Goal: Information Seeking & Learning: Get advice/opinions

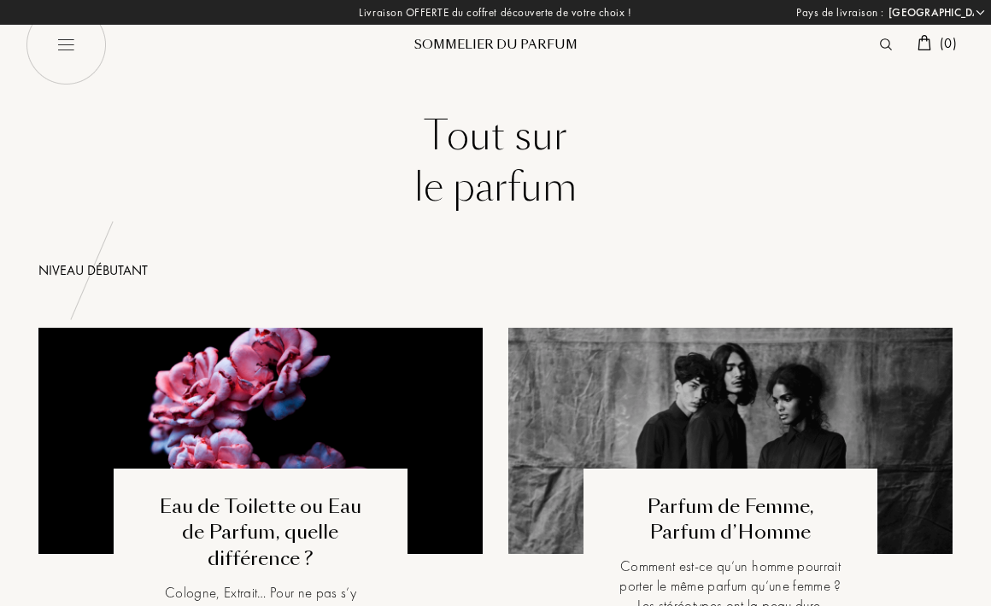
select select "FR"
click at [74, 42] on img at bounding box center [66, 44] width 81 height 81
select select "FR"
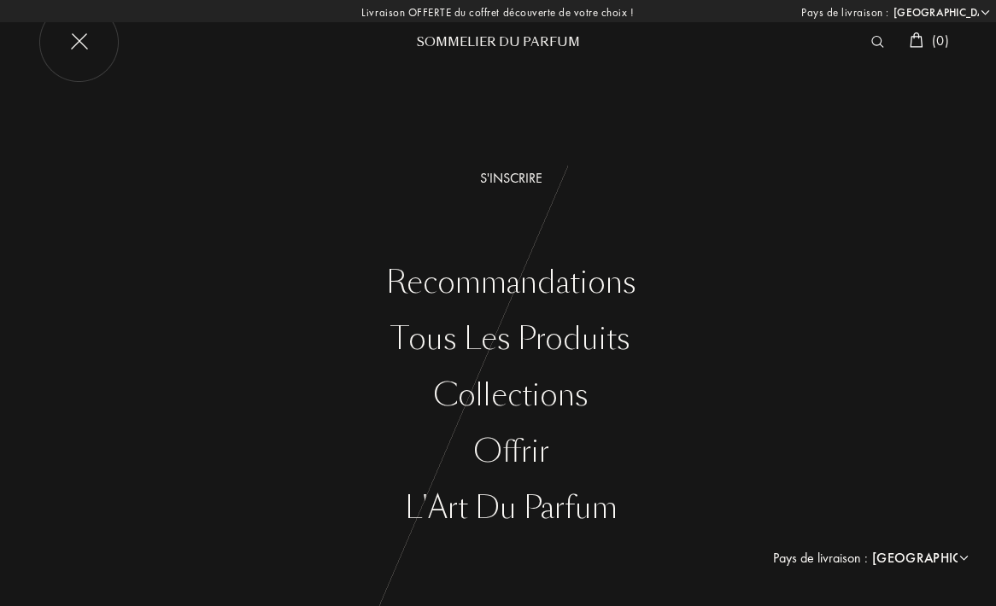
click at [501, 286] on div "Recommandations" at bounding box center [511, 283] width 970 height 35
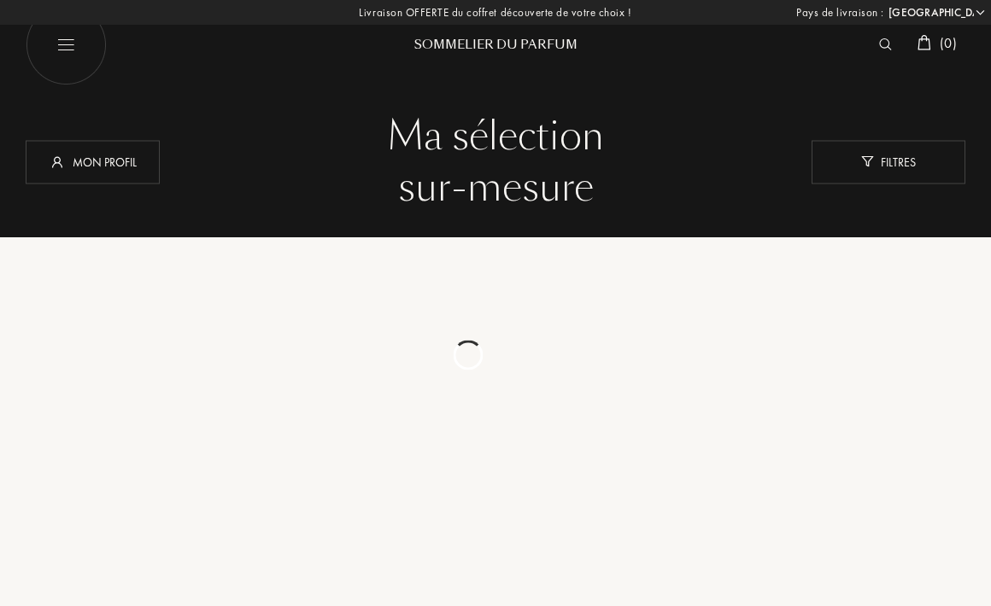
select select "FR"
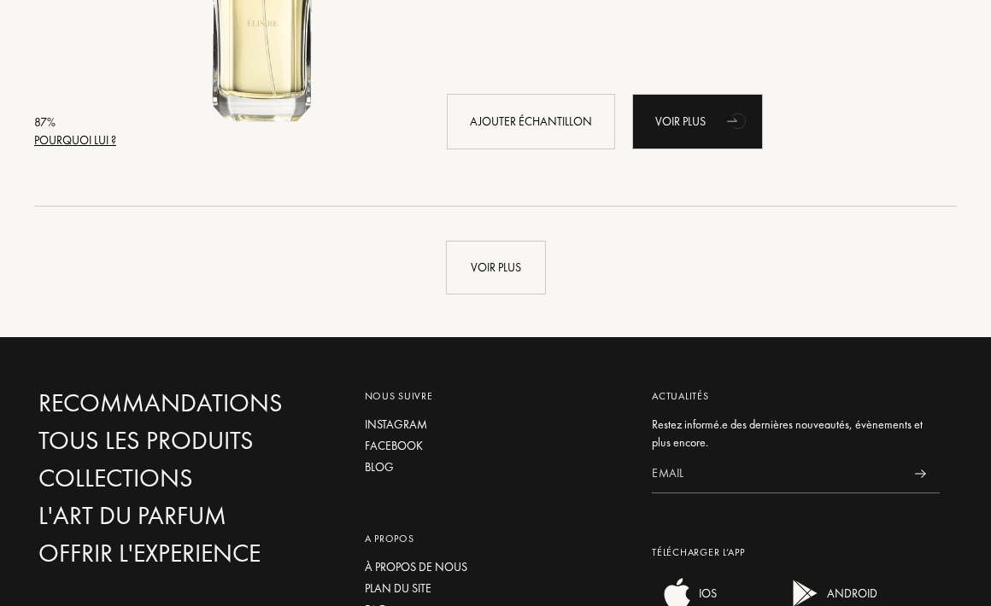
scroll to position [4061, 0]
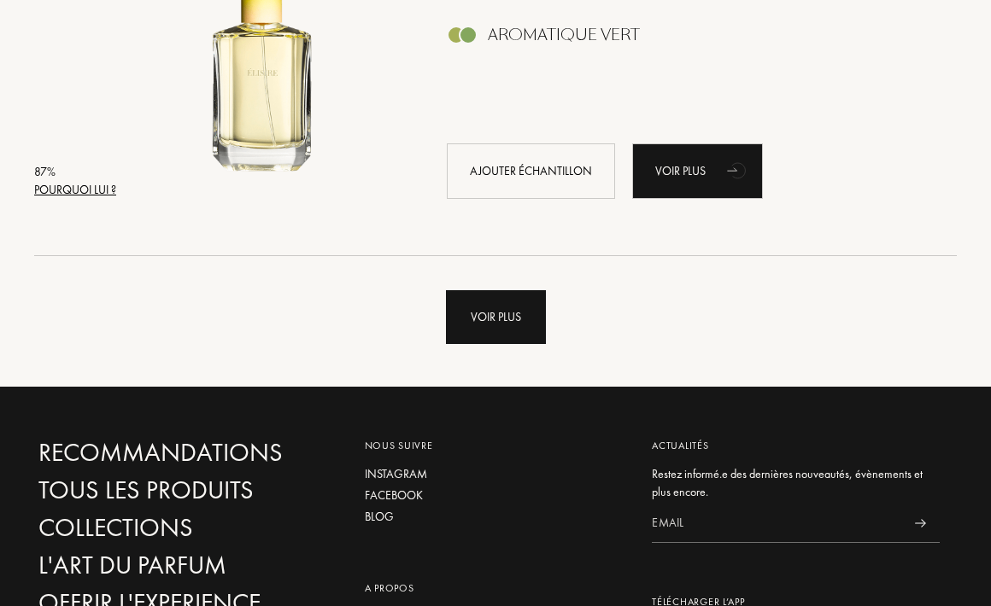
click at [494, 329] on div "Voir plus" at bounding box center [496, 317] width 100 height 54
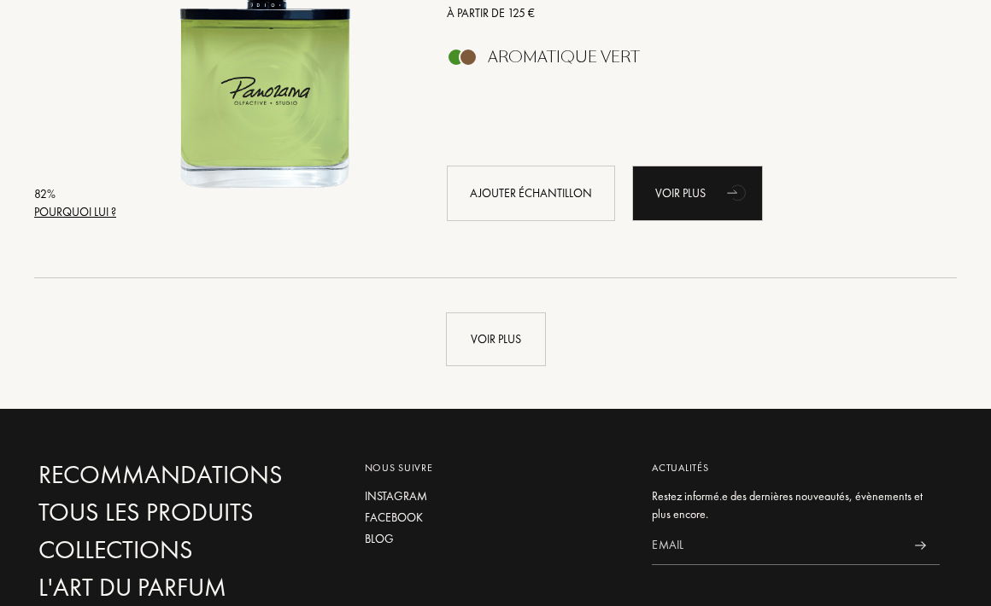
scroll to position [8108, 0]
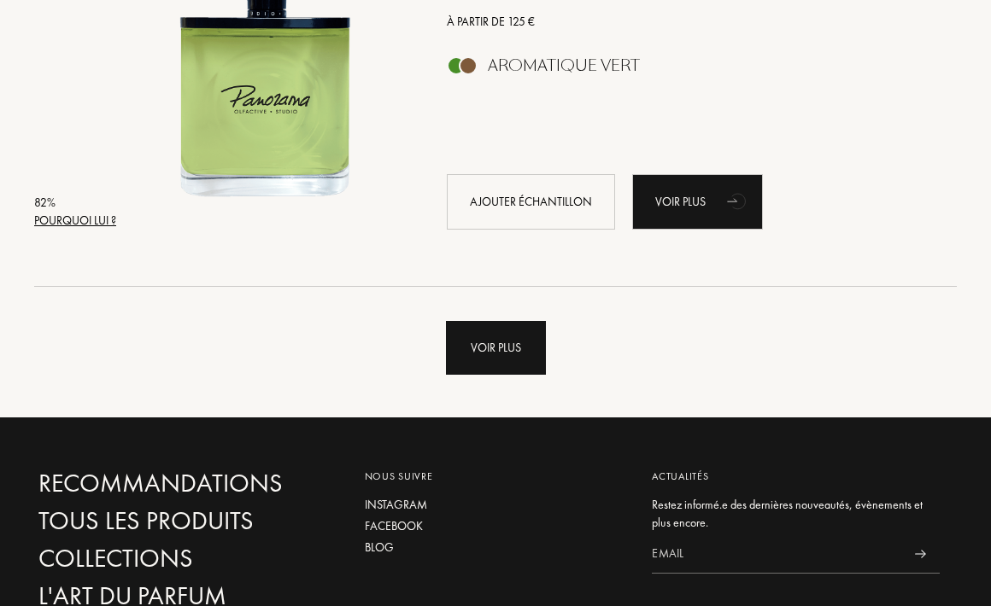
click at [494, 364] on div "Voir plus" at bounding box center [496, 348] width 100 height 54
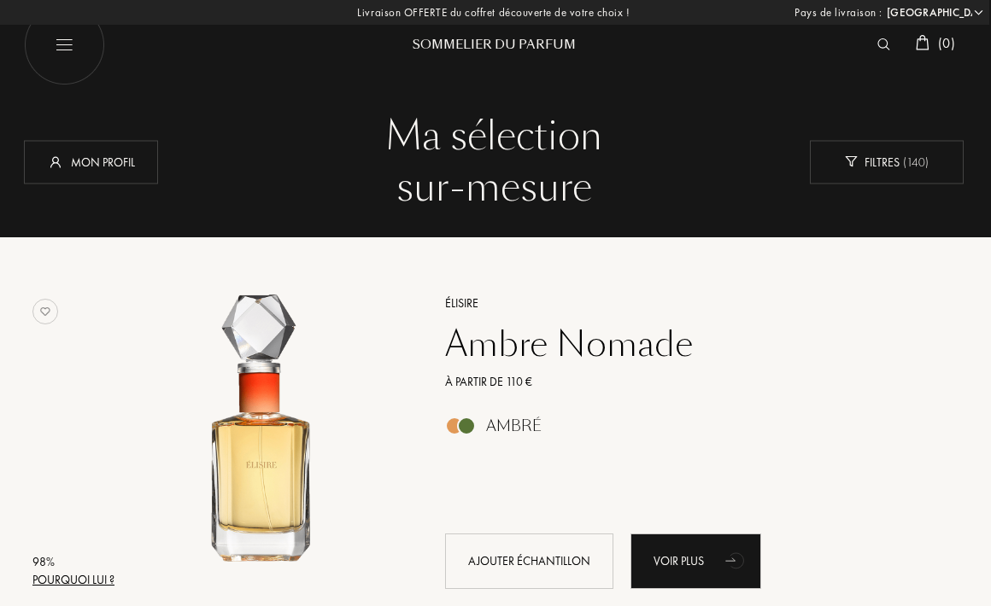
scroll to position [0, 2]
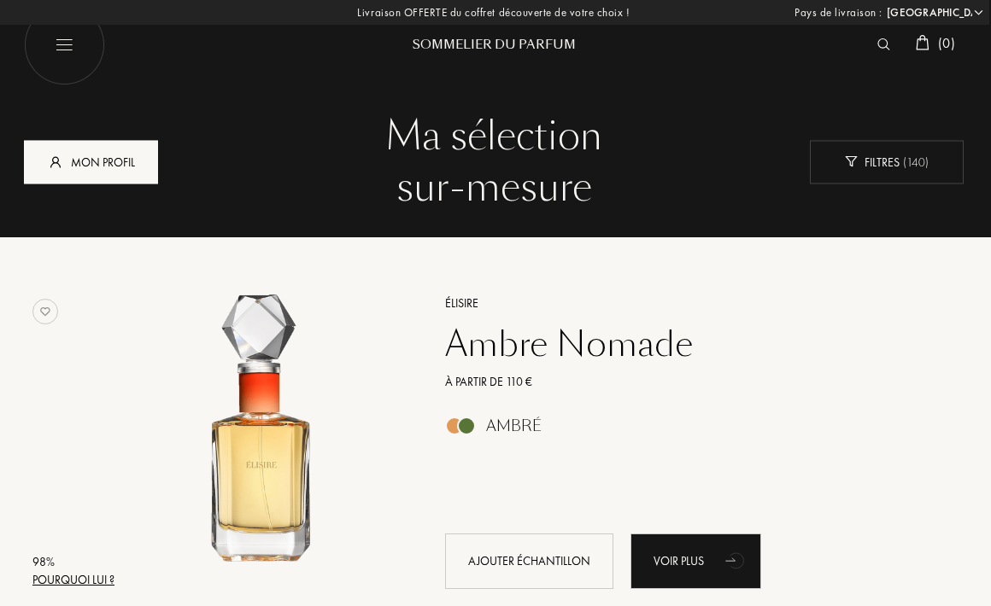
click at [67, 162] on div "Mon profil" at bounding box center [91, 162] width 134 height 44
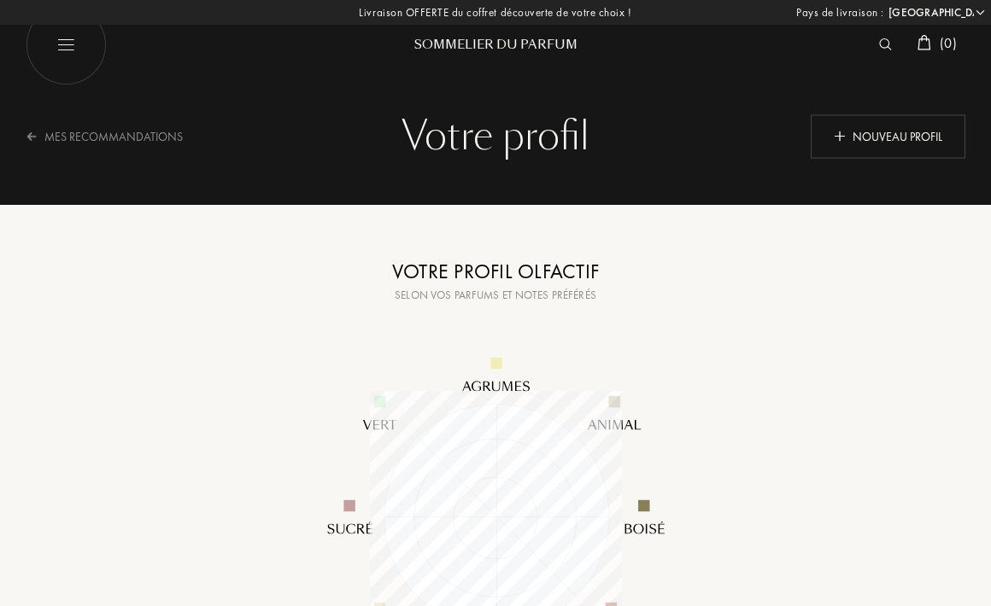
select select "FR"
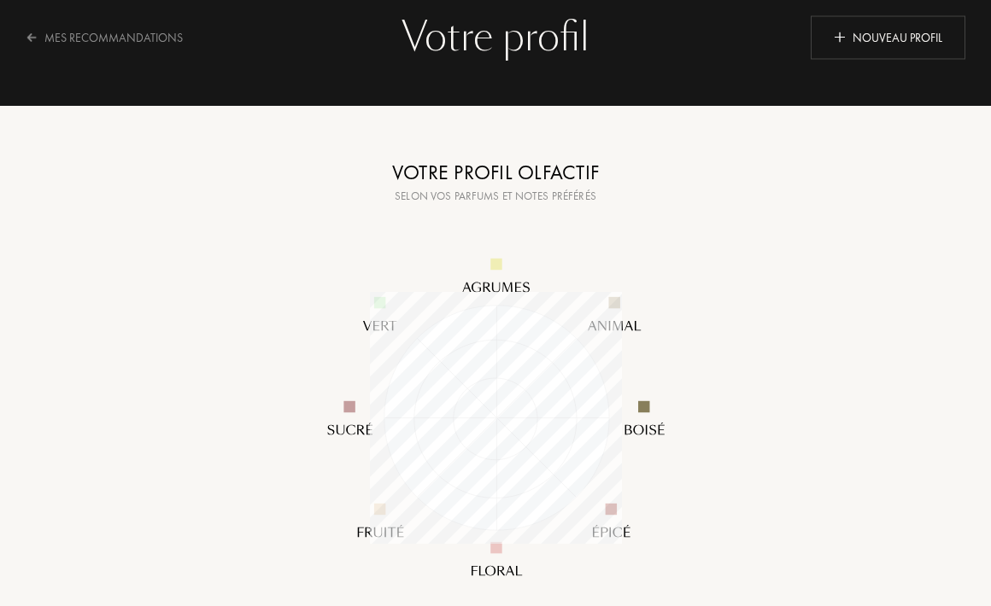
scroll to position [96, 0]
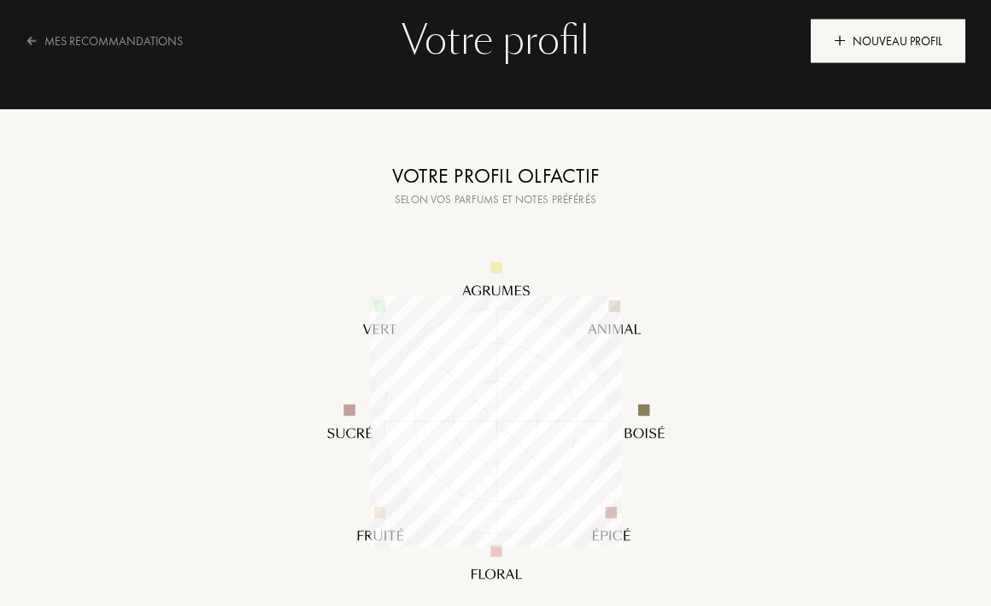
click at [894, 41] on div "Nouveau profil" at bounding box center [887, 41] width 155 height 44
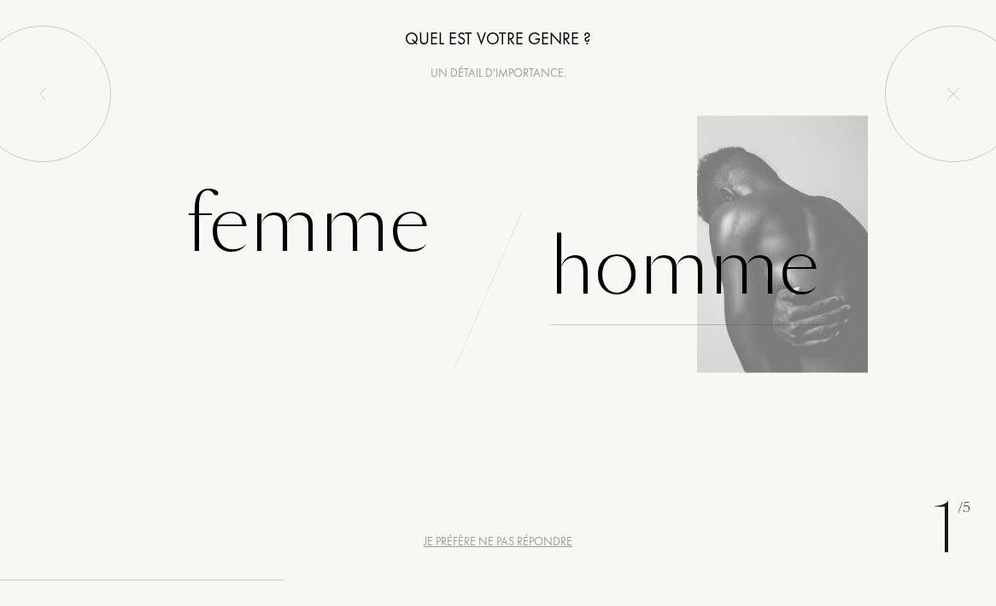
click at [609, 275] on div "Homme" at bounding box center [684, 267] width 270 height 115
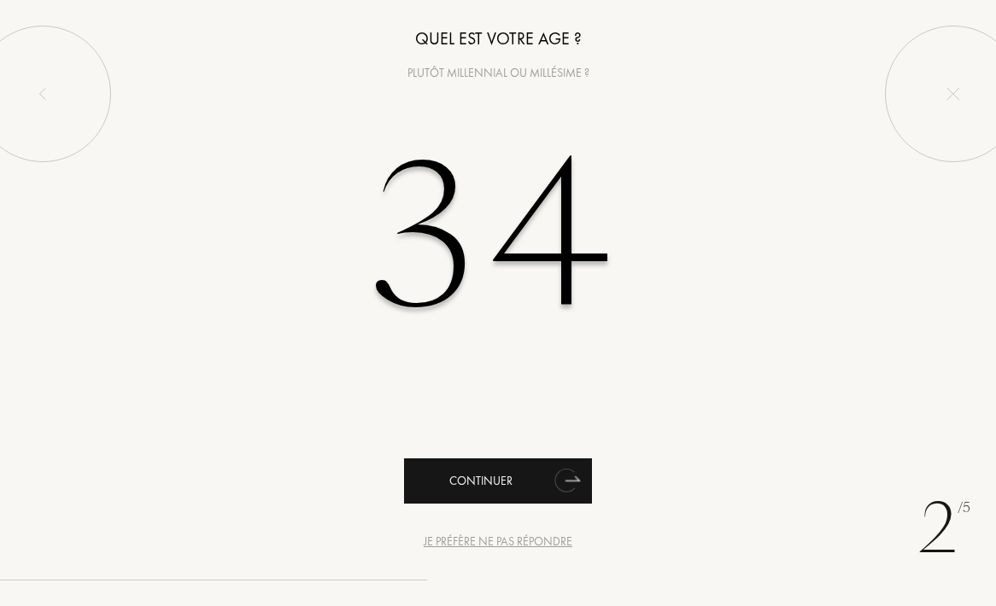
type input "34"
click at [544, 500] on div "Continuer" at bounding box center [498, 481] width 188 height 45
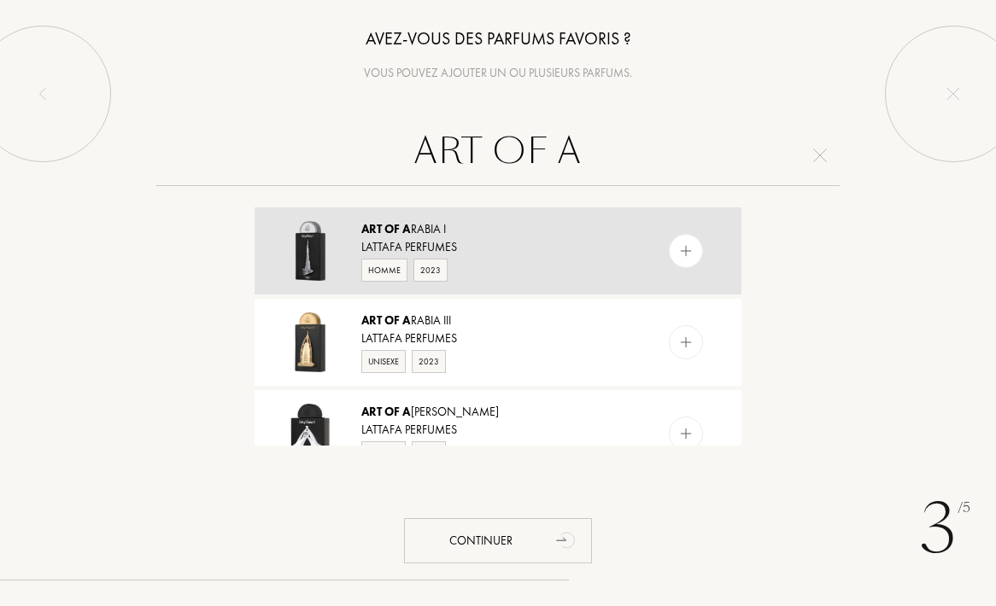
type input "ART OF A"
click at [684, 251] on img at bounding box center [686, 251] width 16 height 16
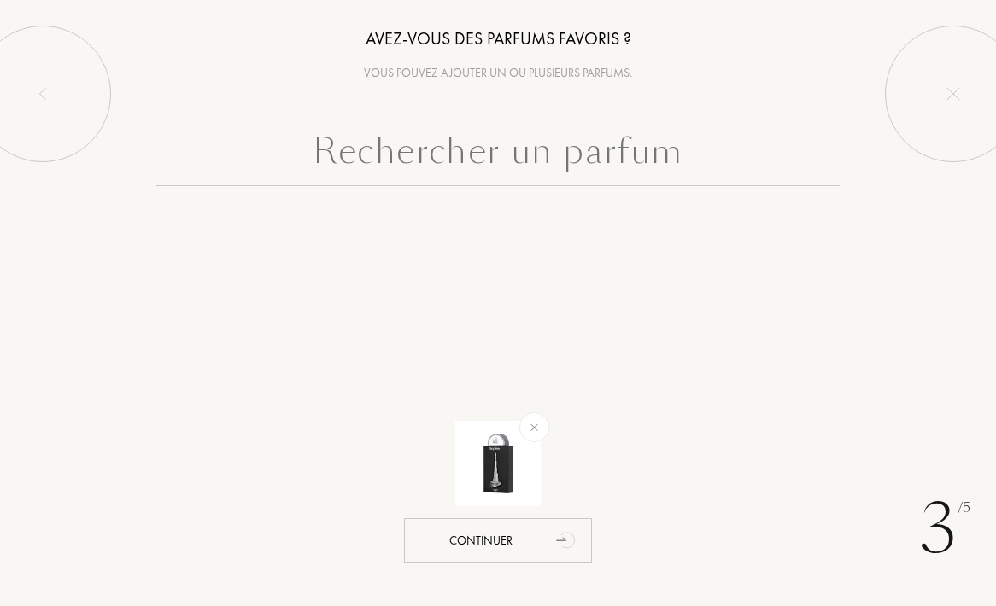
click at [642, 158] on input "text" at bounding box center [497, 155] width 683 height 61
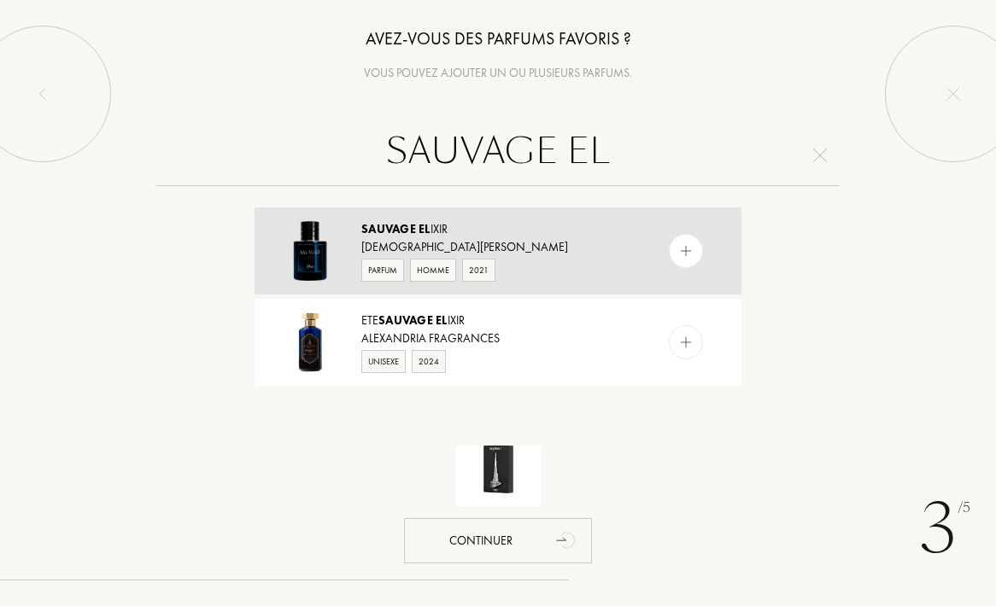
type input "SAUVAGE EL"
click at [689, 245] on img at bounding box center [686, 251] width 16 height 16
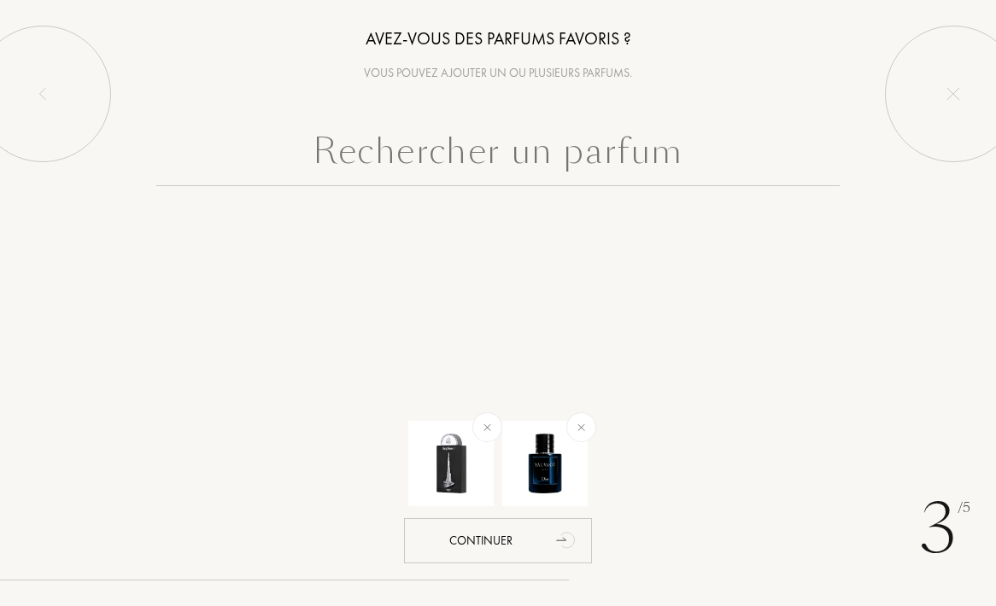
click at [675, 151] on input "text" at bounding box center [497, 155] width 683 height 61
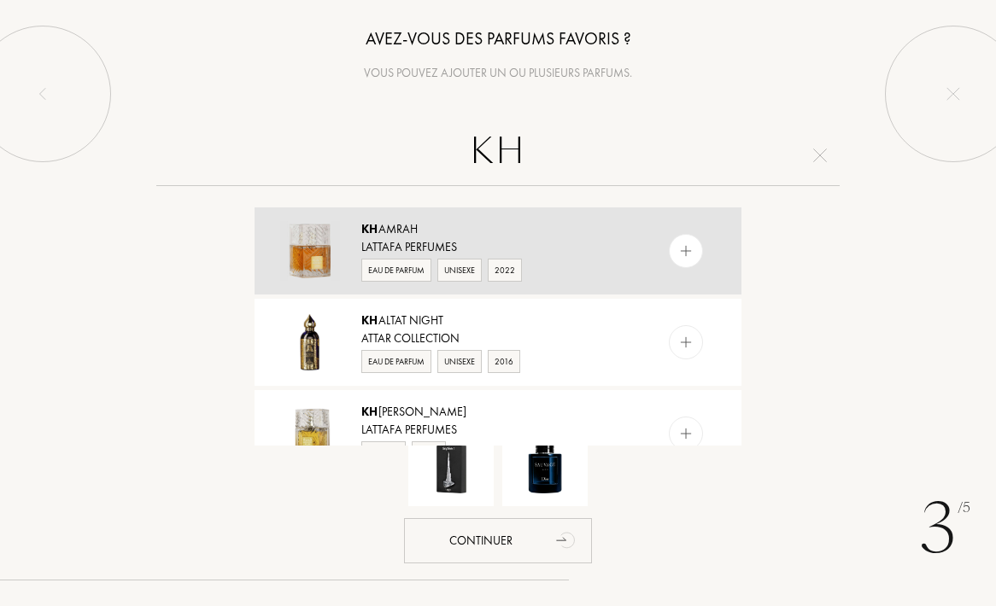
type input "KH"
click at [684, 248] on img at bounding box center [686, 251] width 16 height 16
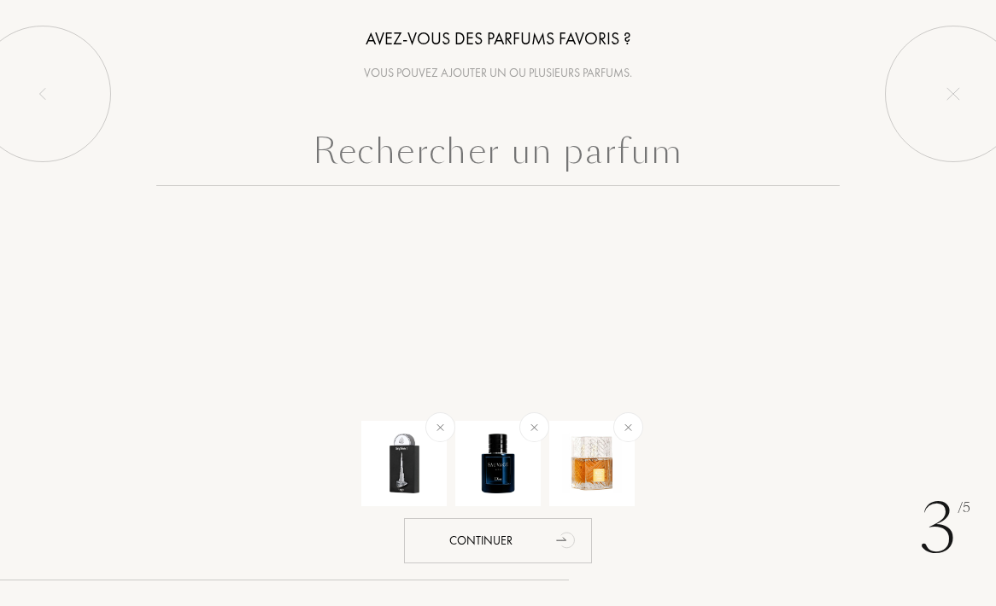
click at [563, 145] on input "text" at bounding box center [497, 155] width 683 height 61
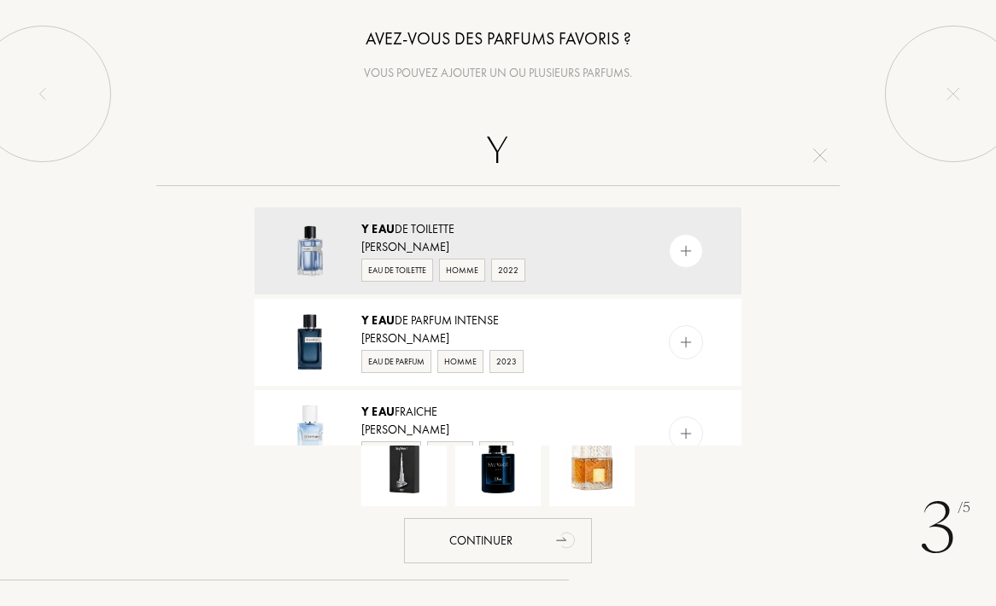
type input "Y"
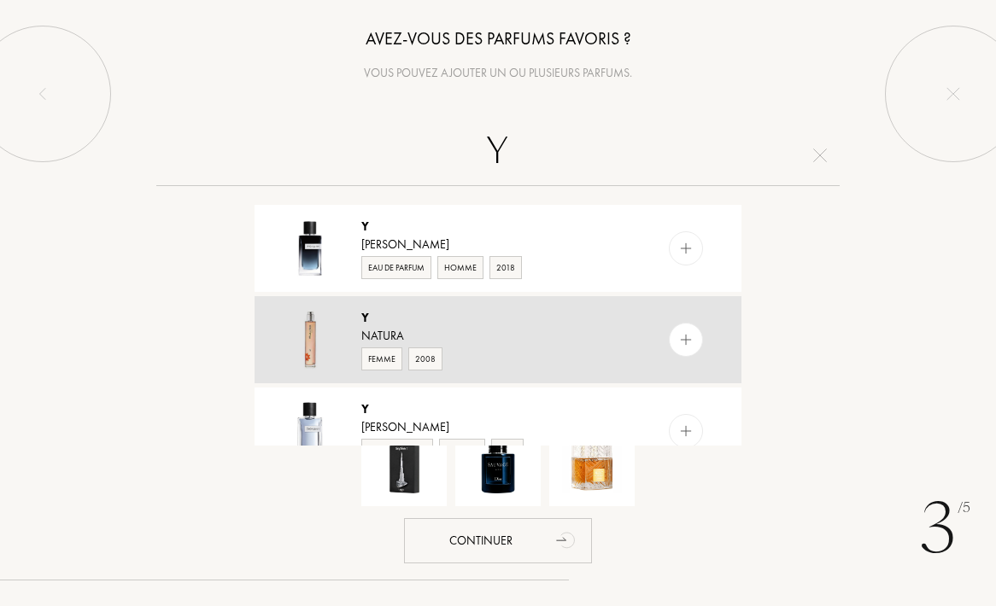
scroll to position [268, 0]
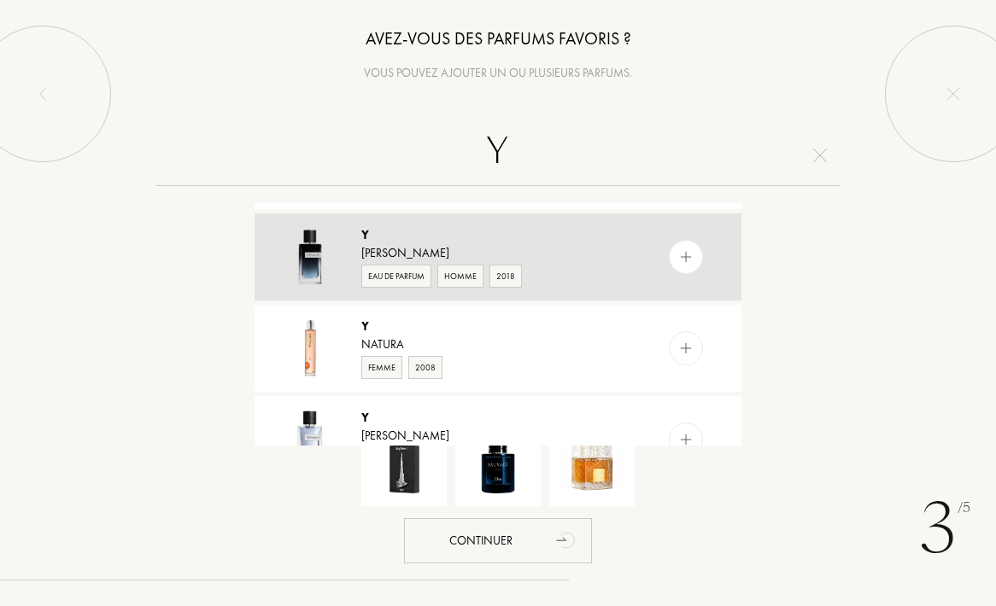
type input "Y"
click at [683, 258] on img at bounding box center [686, 257] width 16 height 16
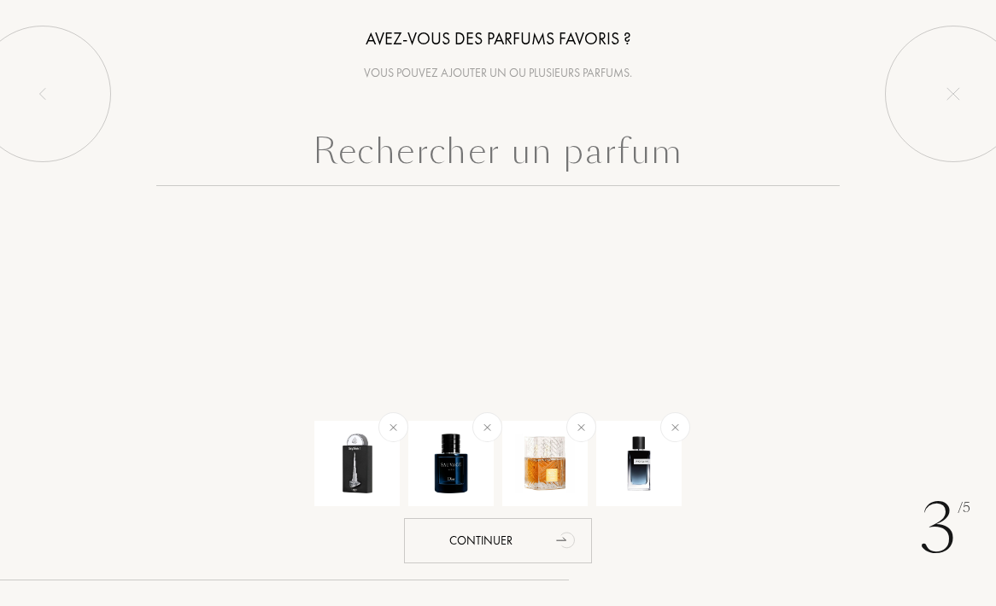
click at [601, 145] on input "text" at bounding box center [497, 155] width 683 height 61
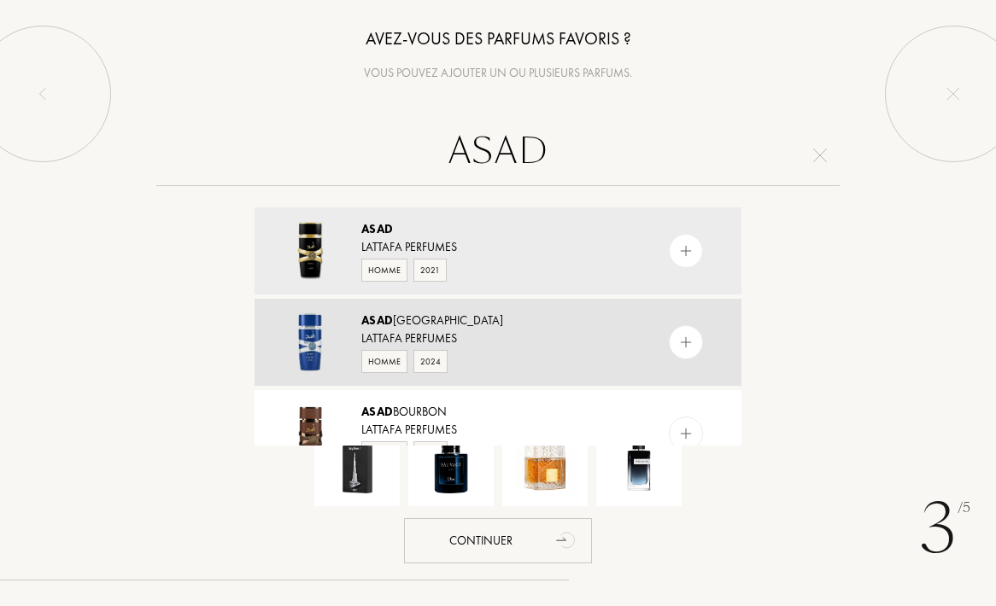
type input "ASAD"
click at [682, 344] on img at bounding box center [686, 343] width 16 height 16
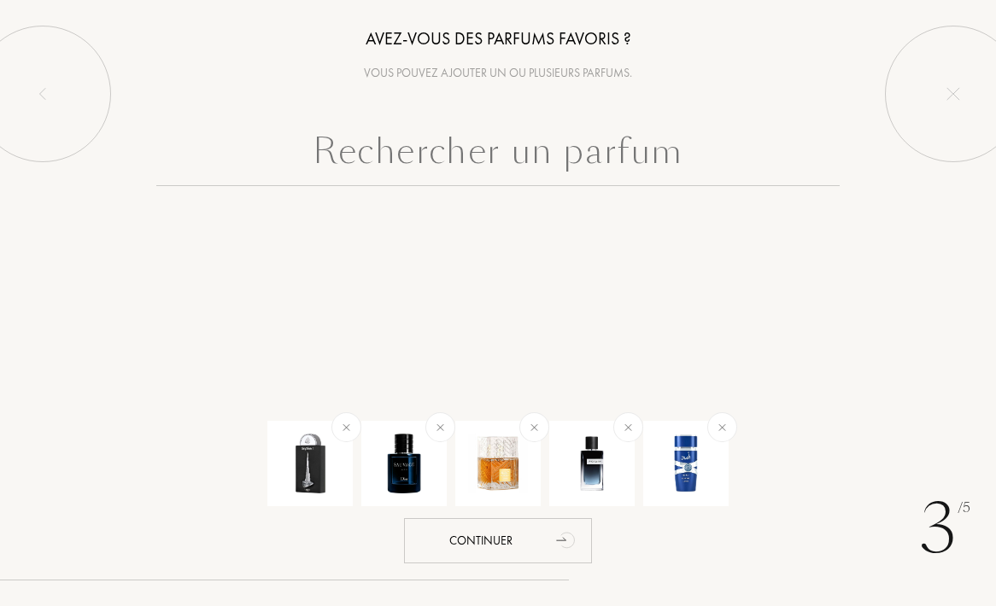
click at [605, 174] on input "text" at bounding box center [497, 155] width 683 height 61
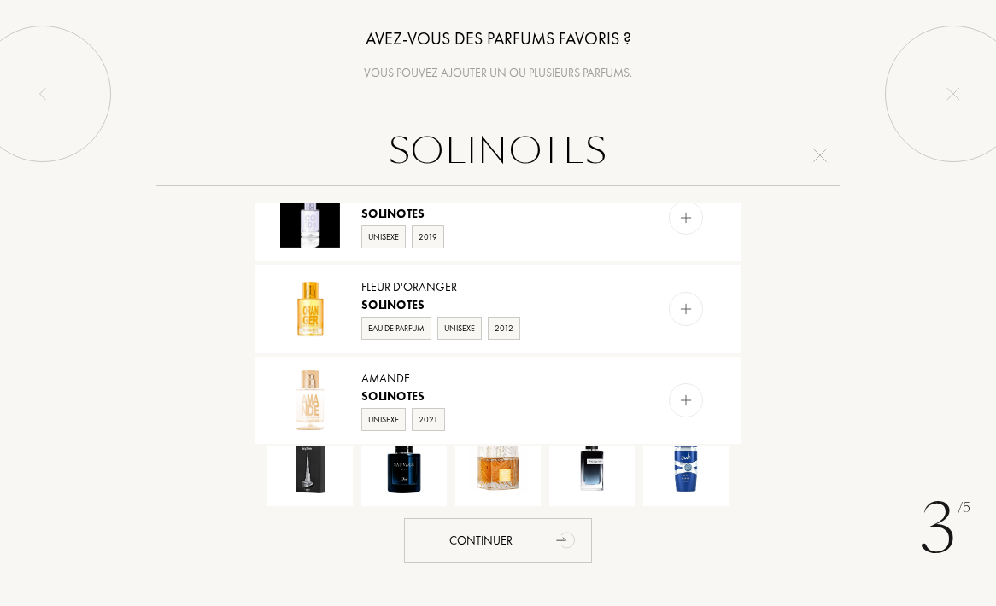
scroll to position [491, 0]
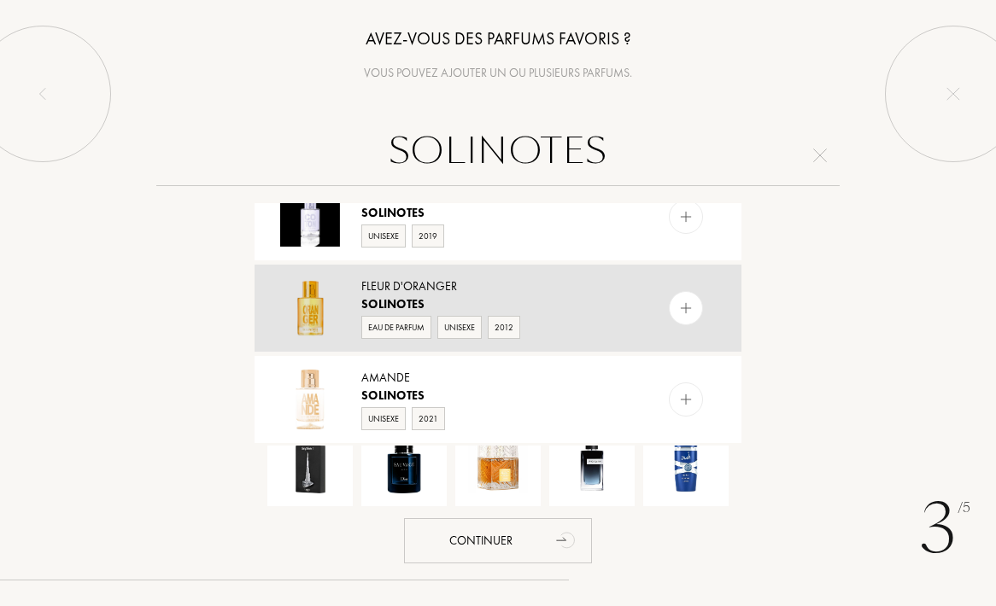
type input "SOLINOTES"
click at [681, 313] on img at bounding box center [686, 309] width 16 height 16
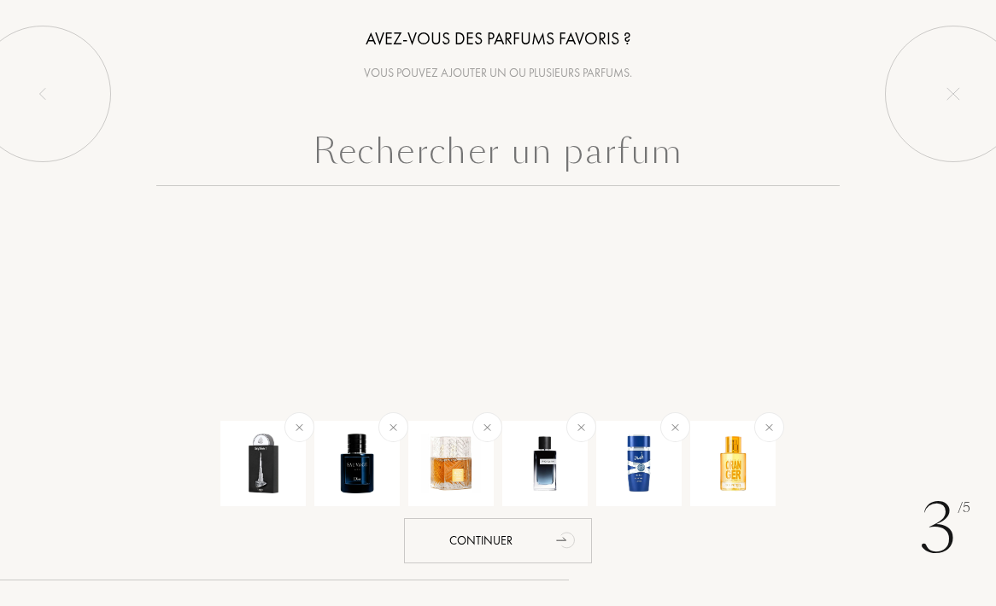
scroll to position [0, 0]
click at [666, 168] on input "text" at bounding box center [497, 155] width 683 height 61
click at [531, 159] on input "text" at bounding box center [497, 155] width 683 height 61
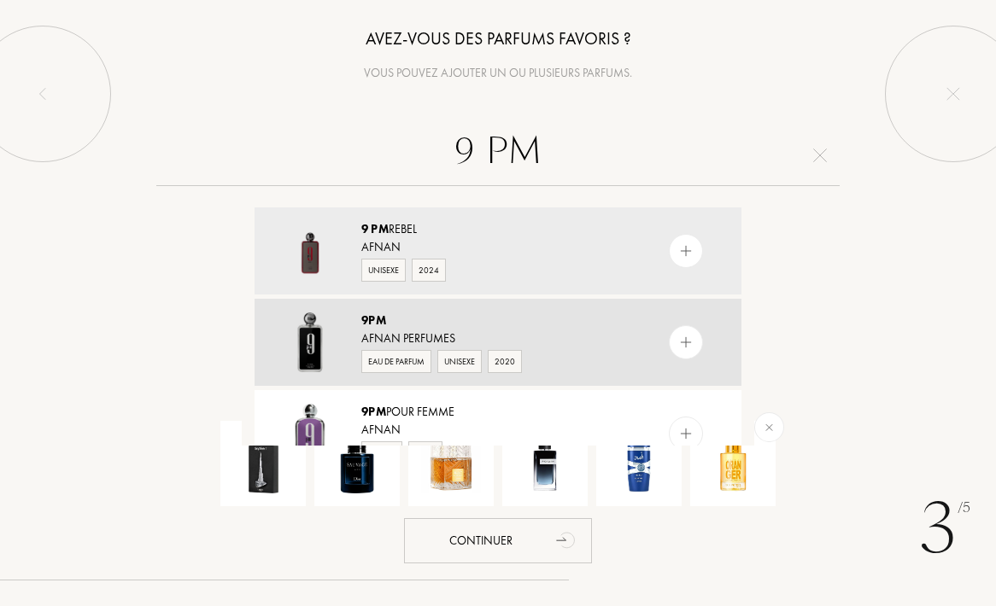
type input "9 PM"
click at [684, 346] on img at bounding box center [686, 343] width 16 height 16
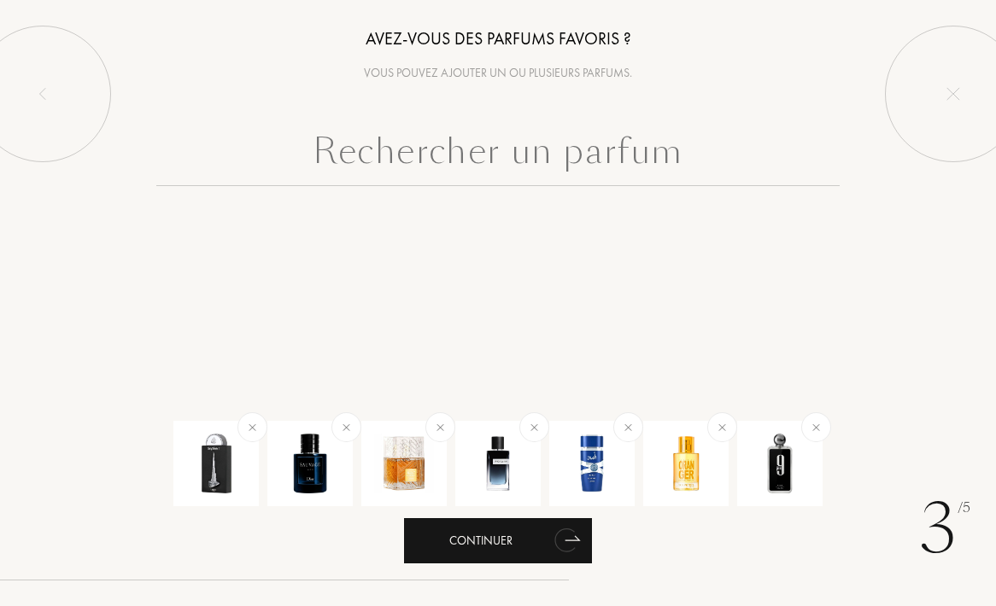
click at [497, 541] on div "Continuer" at bounding box center [498, 540] width 188 height 45
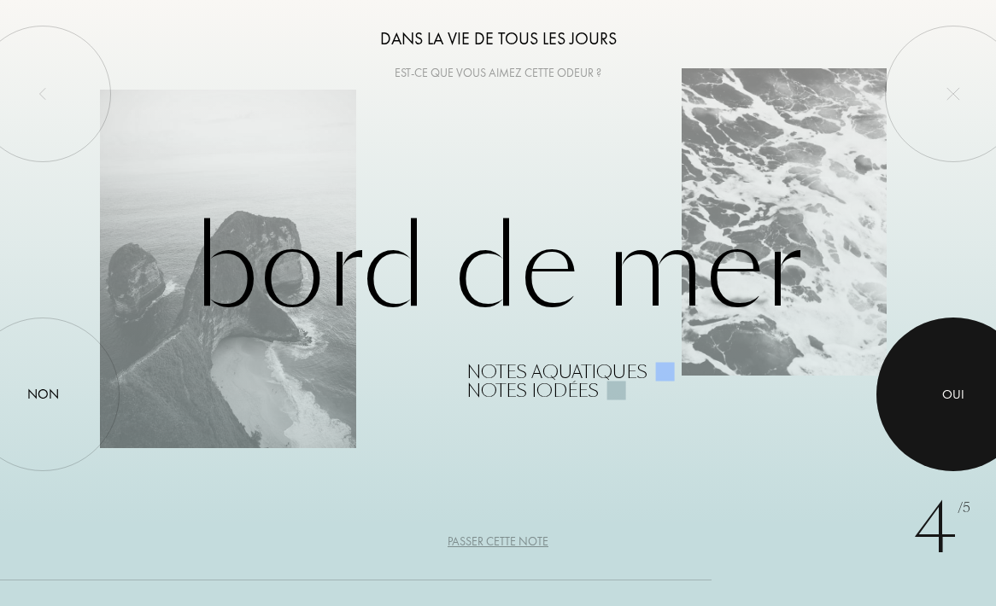
click at [937, 401] on div at bounding box center [953, 395] width 154 height 154
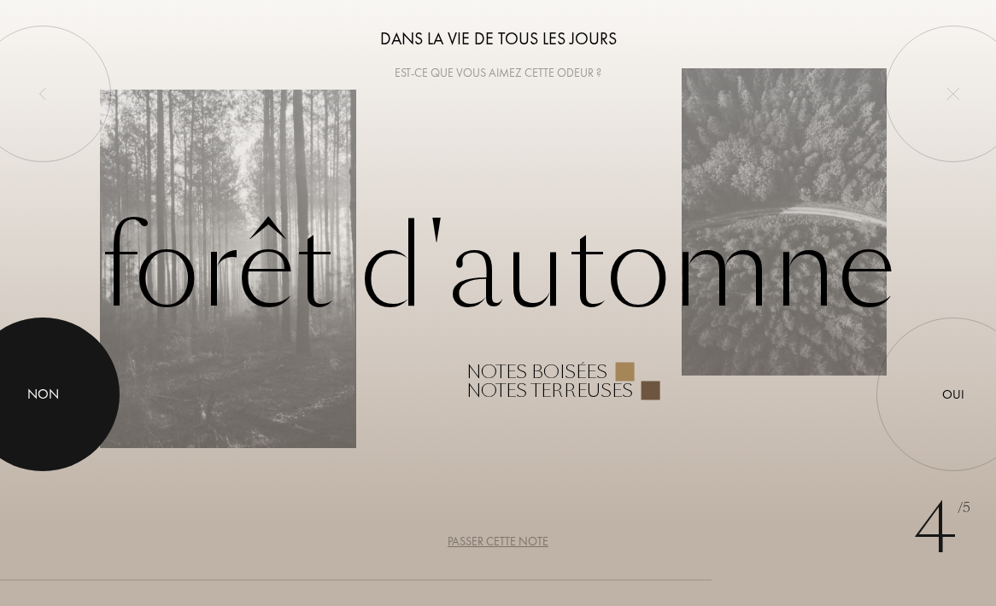
click at [41, 429] on div at bounding box center [43, 395] width 154 height 154
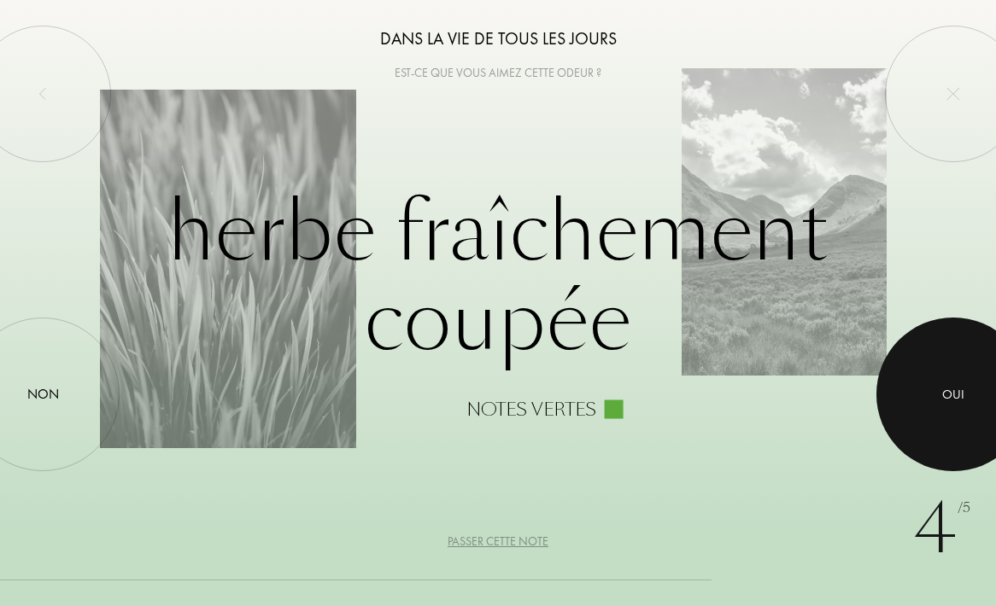
click at [948, 416] on div at bounding box center [953, 395] width 154 height 154
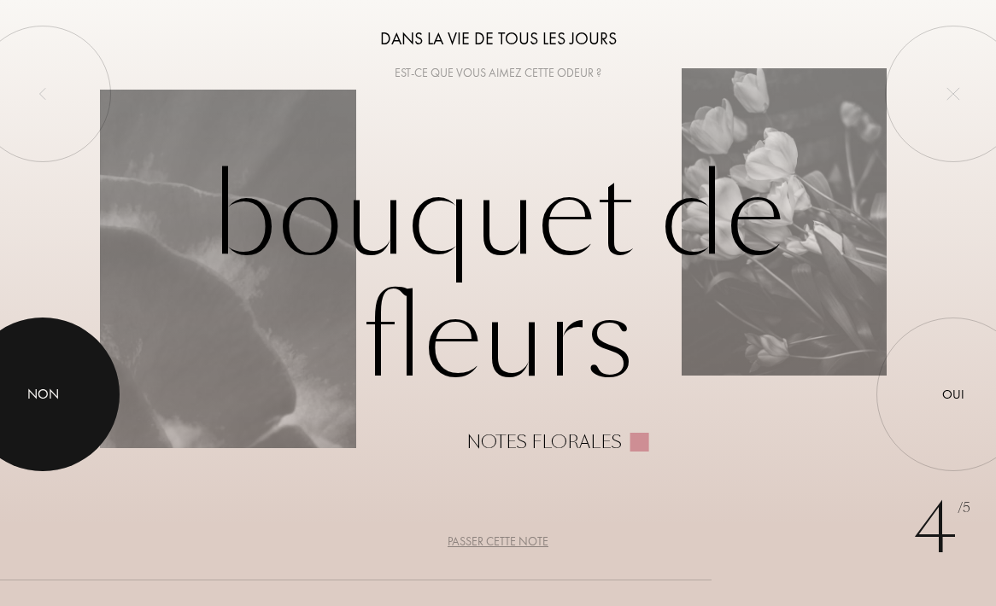
click at [94, 374] on div at bounding box center [43, 395] width 154 height 154
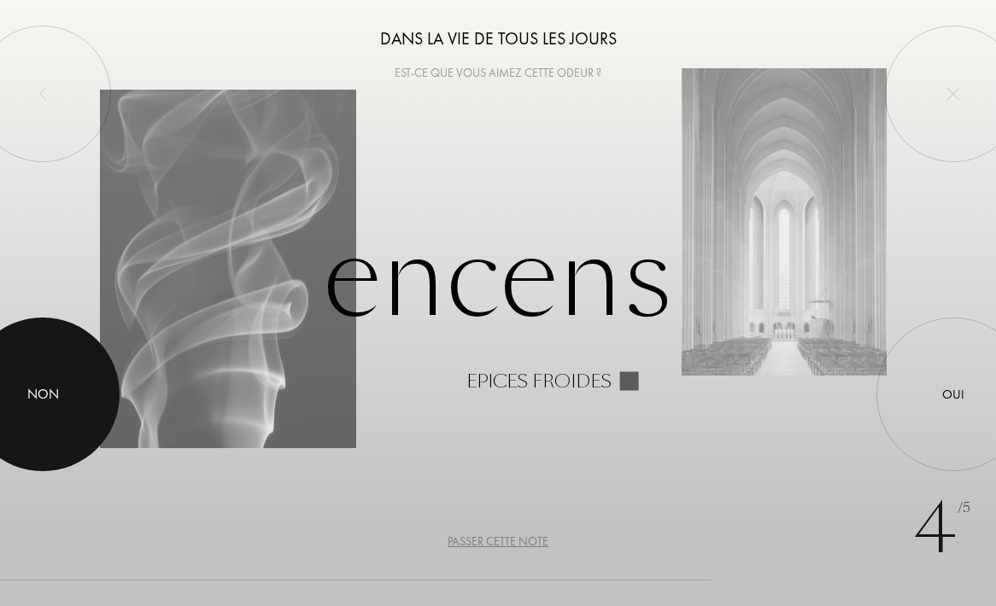
click at [44, 371] on div at bounding box center [43, 395] width 154 height 154
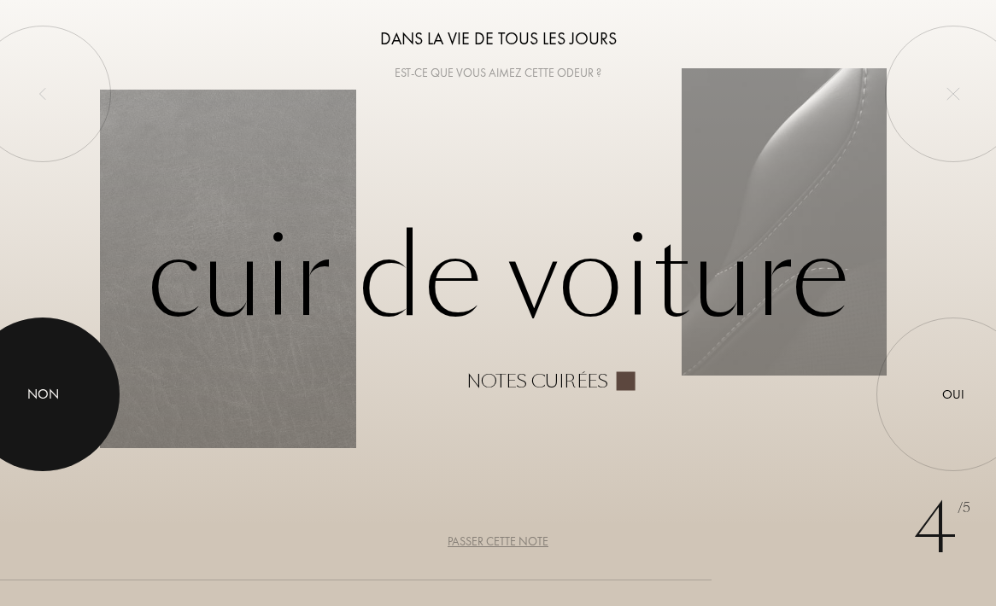
click at [44, 371] on div at bounding box center [43, 395] width 154 height 154
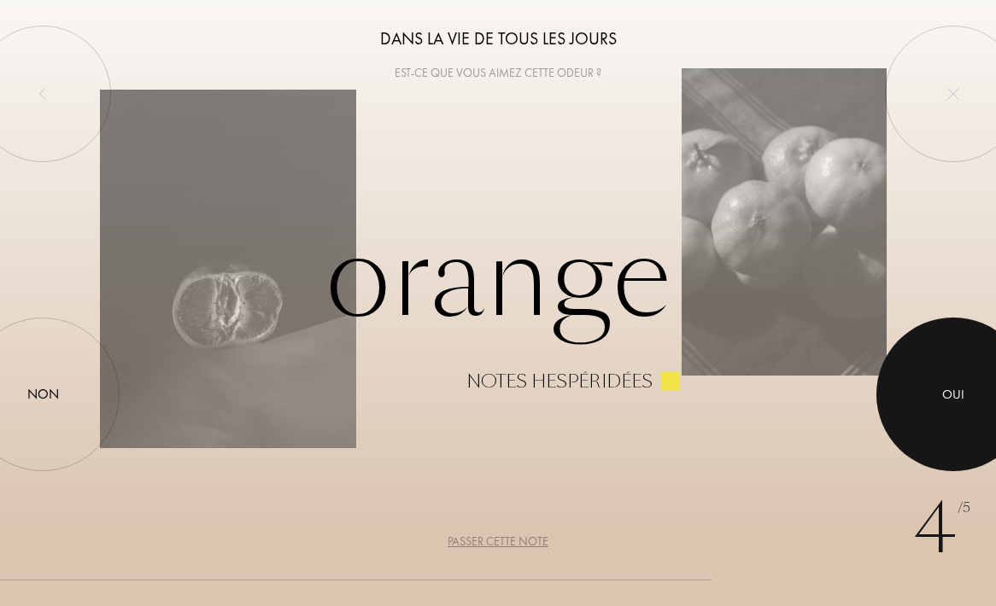
click at [963, 416] on div at bounding box center [953, 395] width 154 height 154
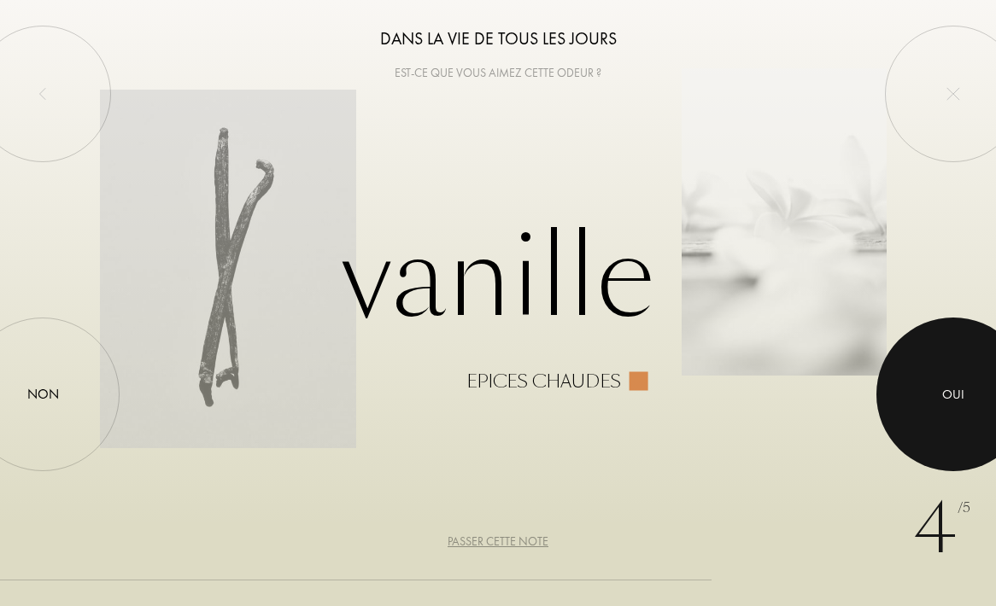
click at [963, 416] on div at bounding box center [953, 395] width 154 height 154
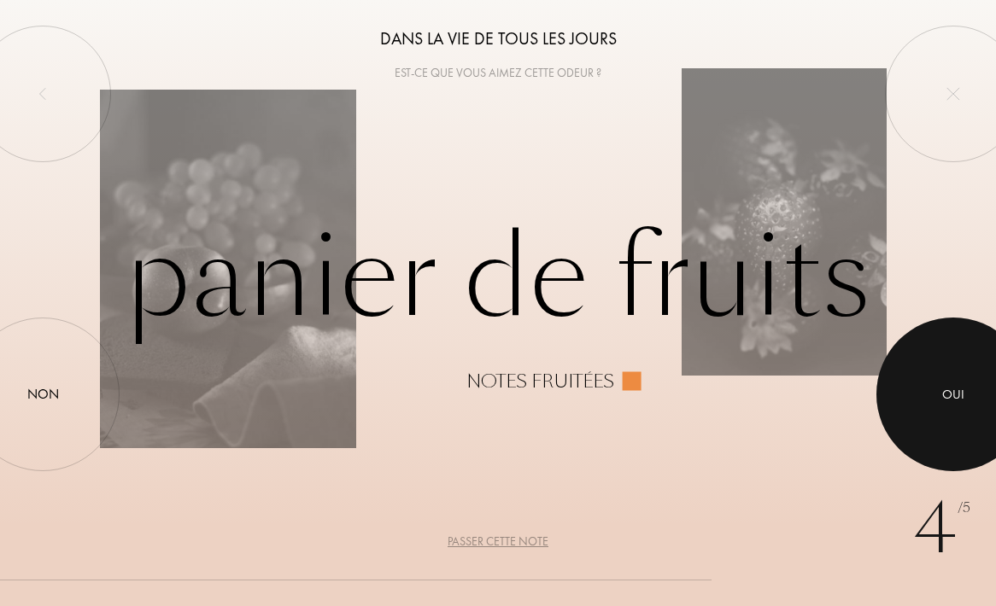
click at [955, 405] on div at bounding box center [953, 395] width 154 height 154
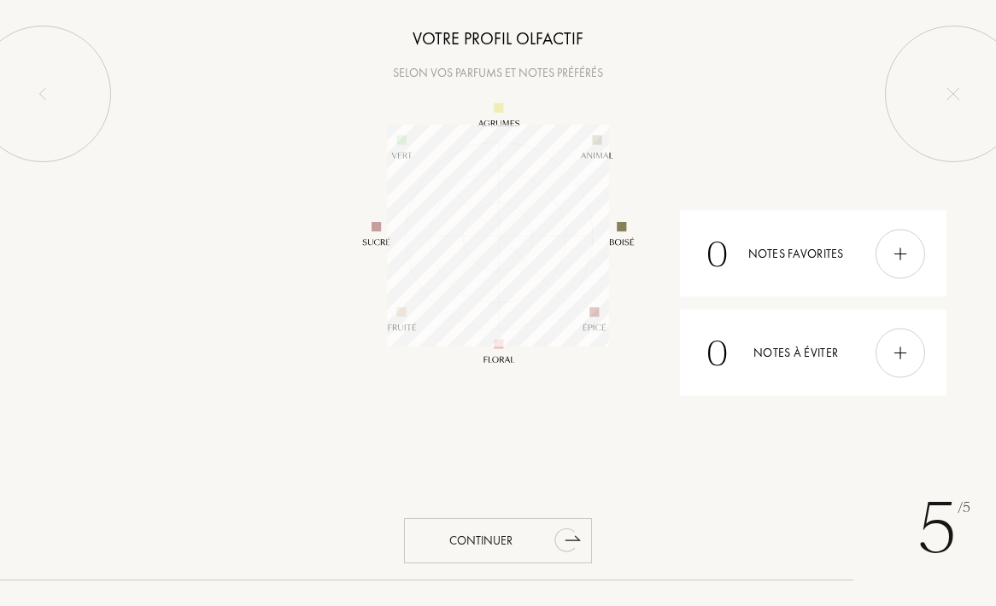
click at [500, 537] on div "Continuer" at bounding box center [498, 540] width 188 height 45
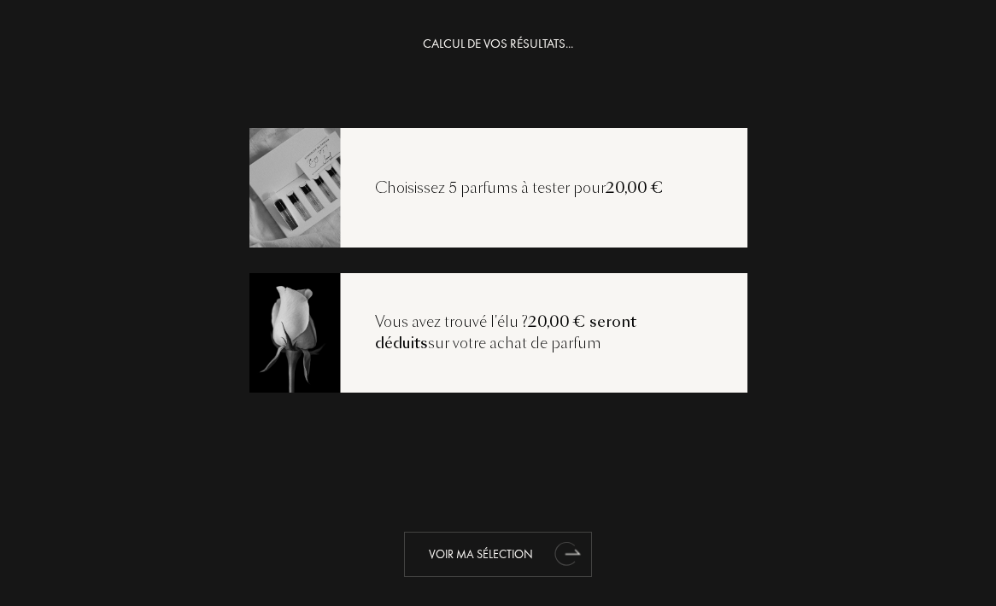
click at [576, 548] on icon "animation" at bounding box center [567, 553] width 34 height 34
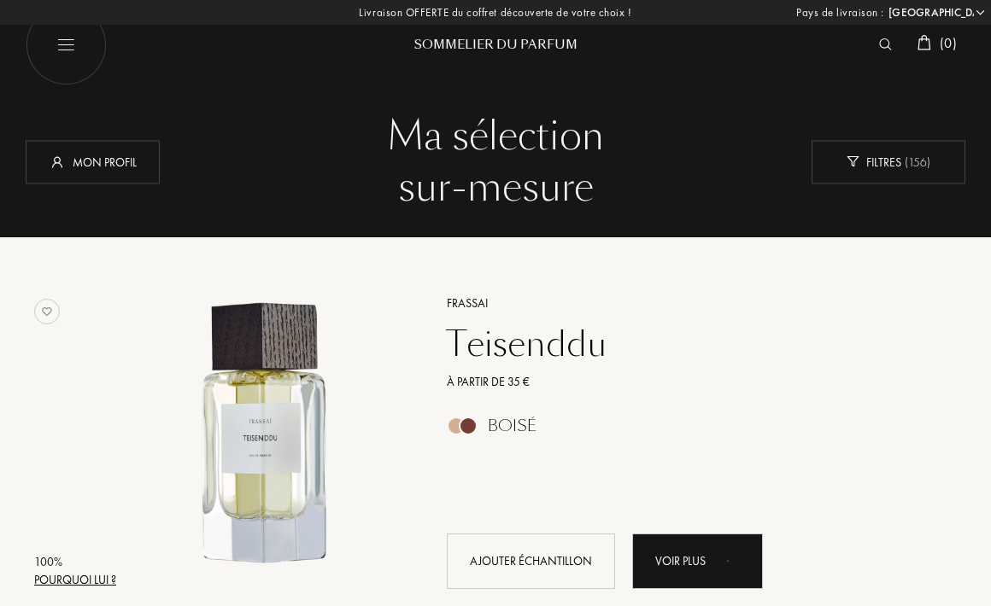
select select "FR"
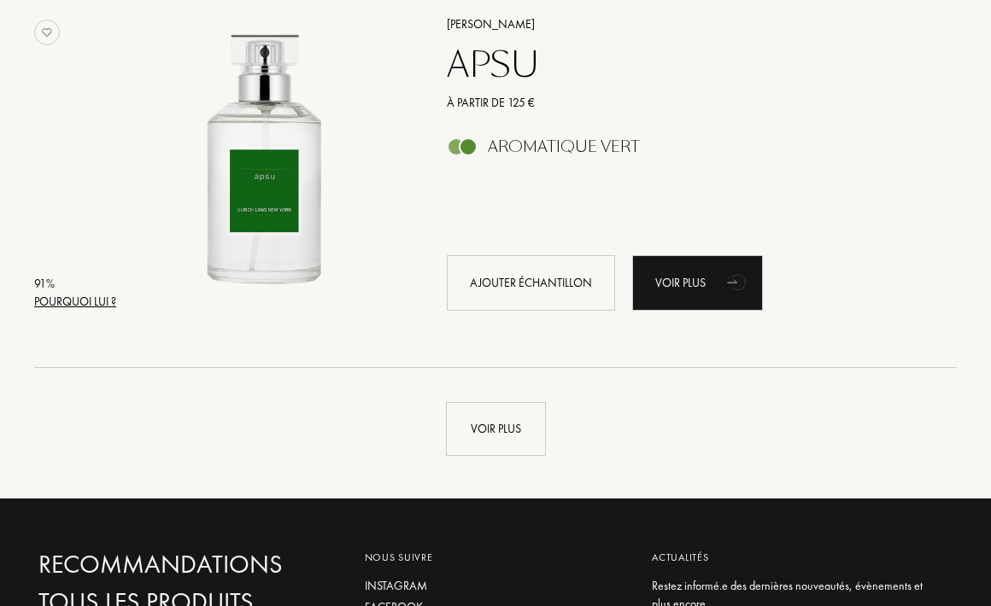
scroll to position [3967, 0]
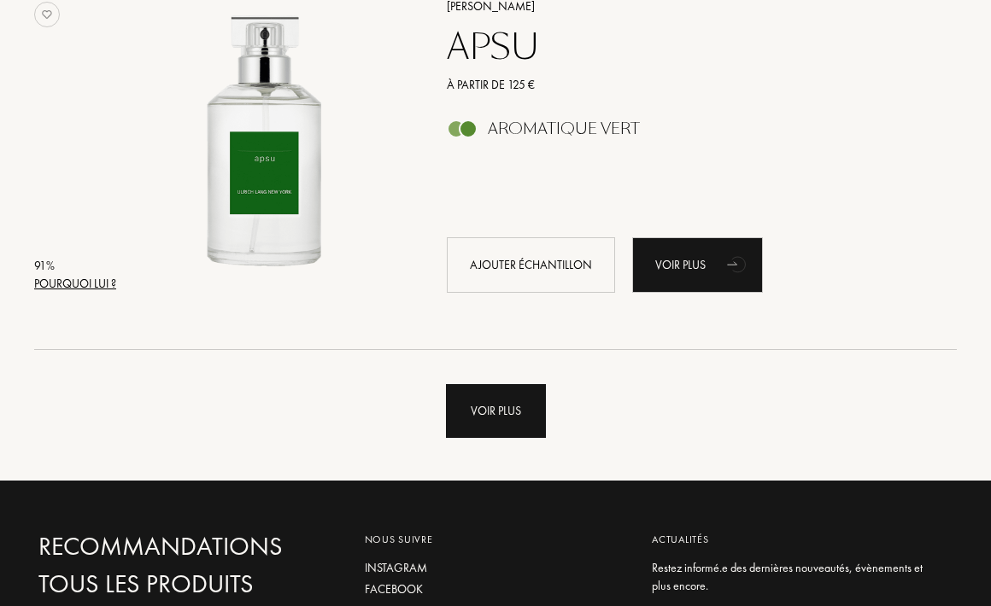
click at [523, 399] on div "Voir plus" at bounding box center [496, 411] width 100 height 54
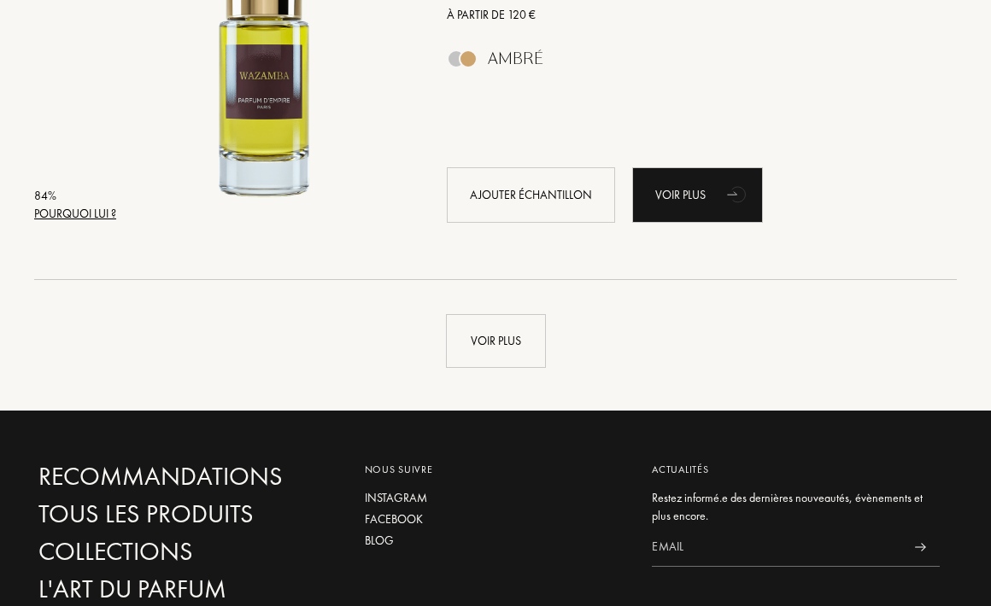
scroll to position [8122, 0]
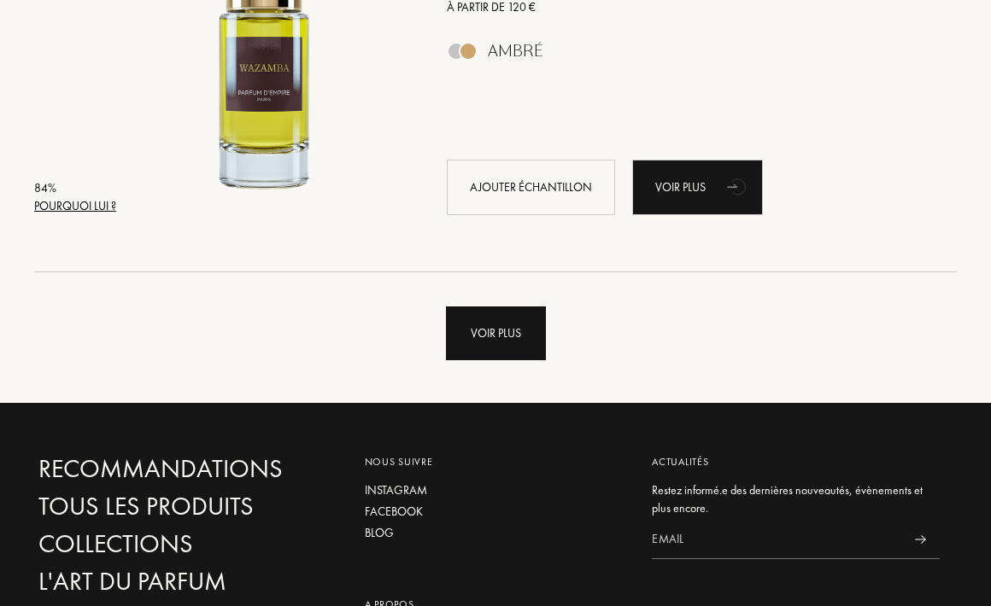
click at [523, 332] on div "Voir plus" at bounding box center [496, 334] width 100 height 54
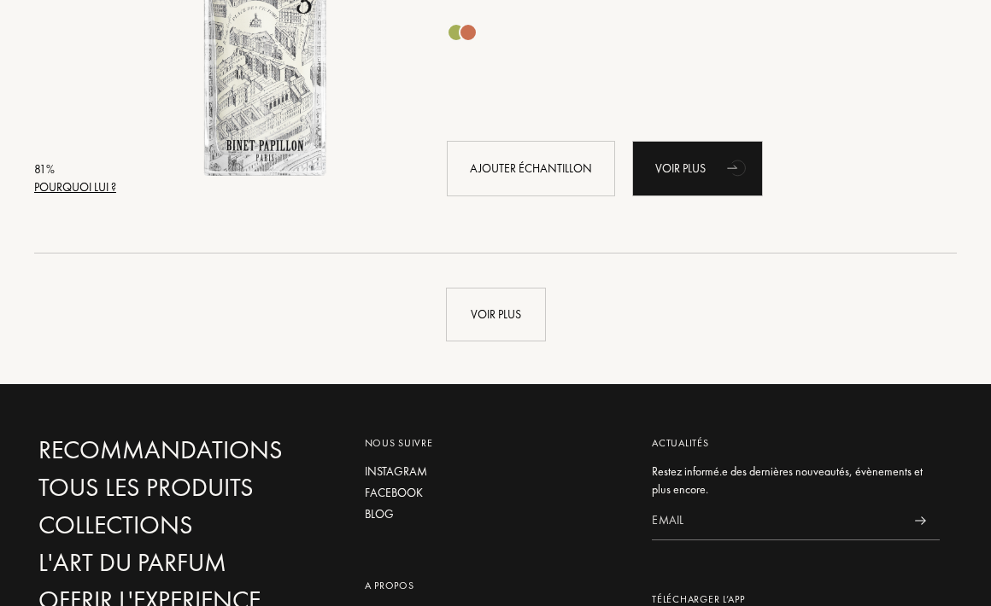
scroll to position [12223, 0]
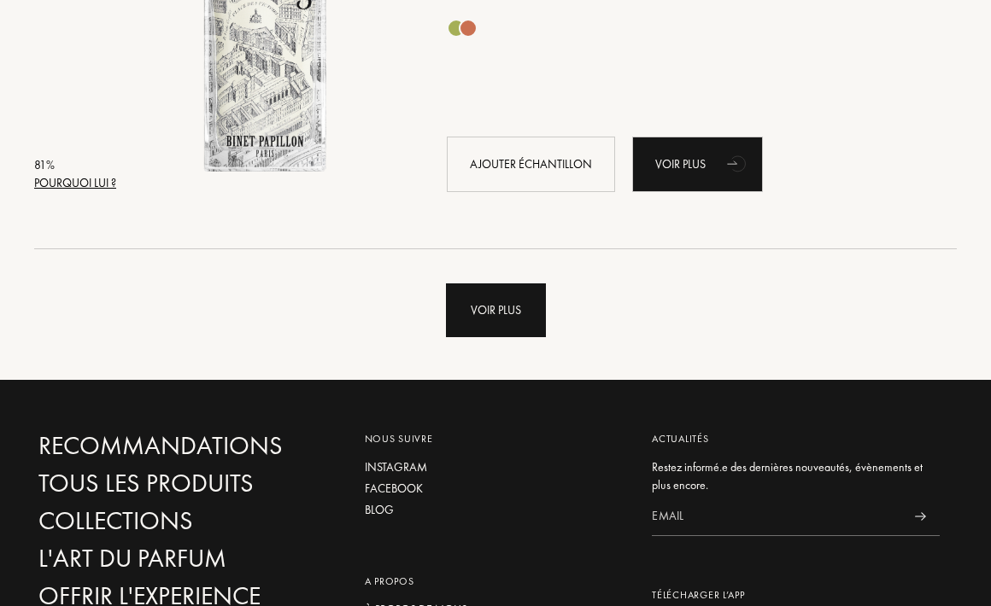
click at [511, 307] on div "Voir plus" at bounding box center [496, 311] width 100 height 54
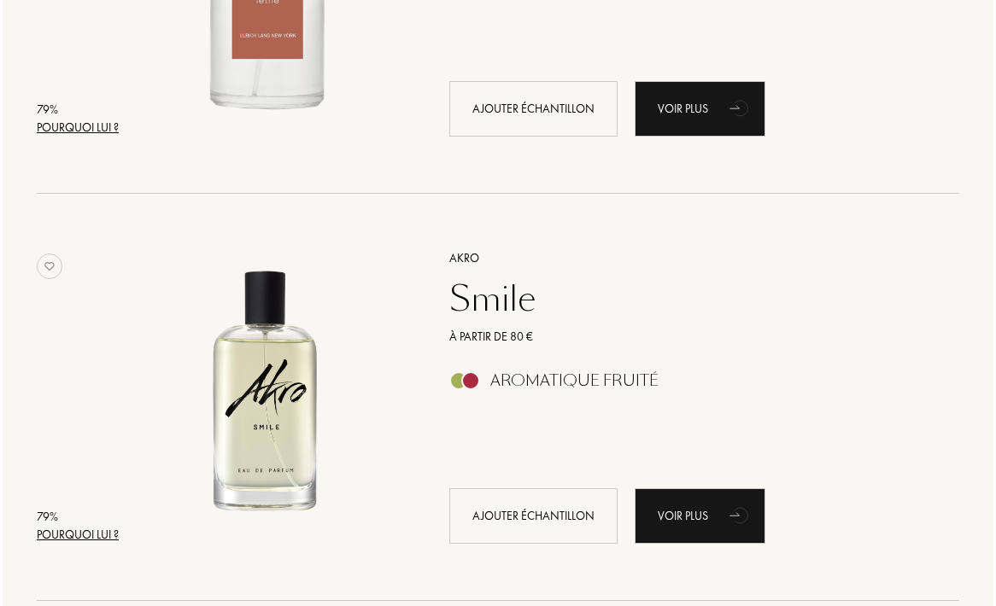
scroll to position [13923, 0]
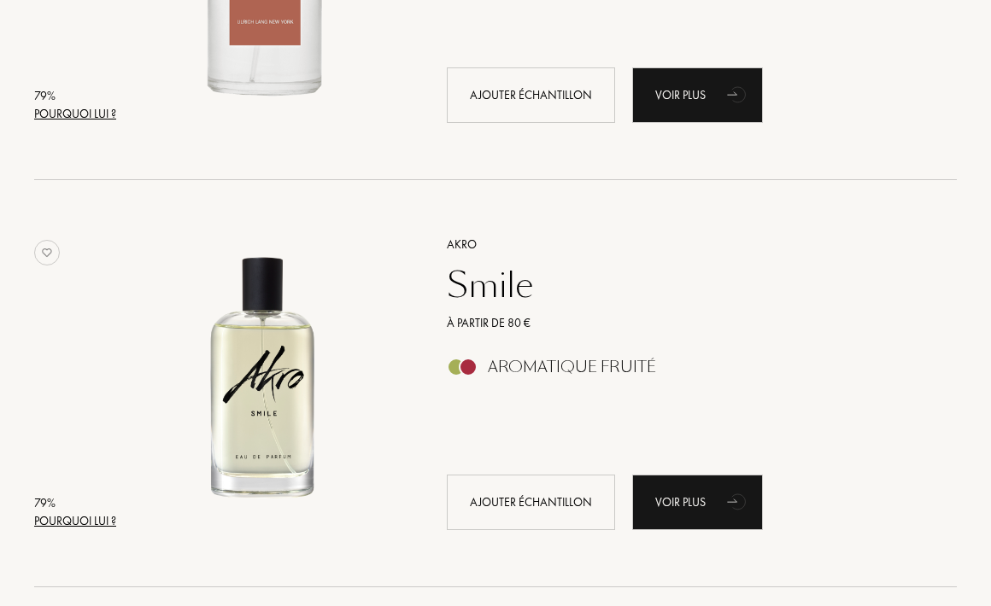
click at [82, 520] on div "Pourquoi lui ?" at bounding box center [75, 521] width 82 height 18
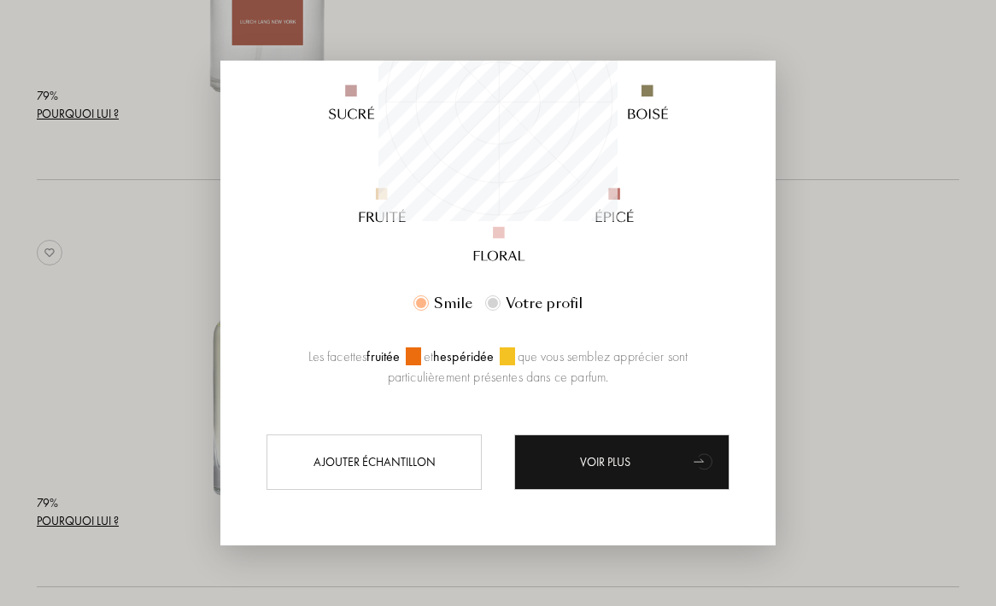
scroll to position [319, 0]
click at [178, 309] on div at bounding box center [498, 303] width 996 height 606
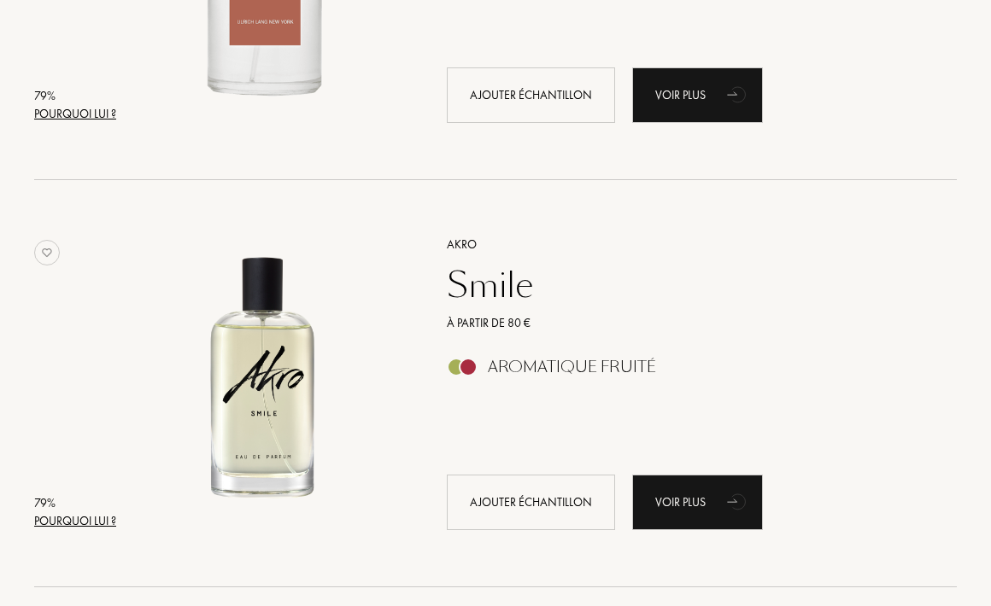
click at [87, 516] on div "Pourquoi lui ?" at bounding box center [75, 521] width 82 height 18
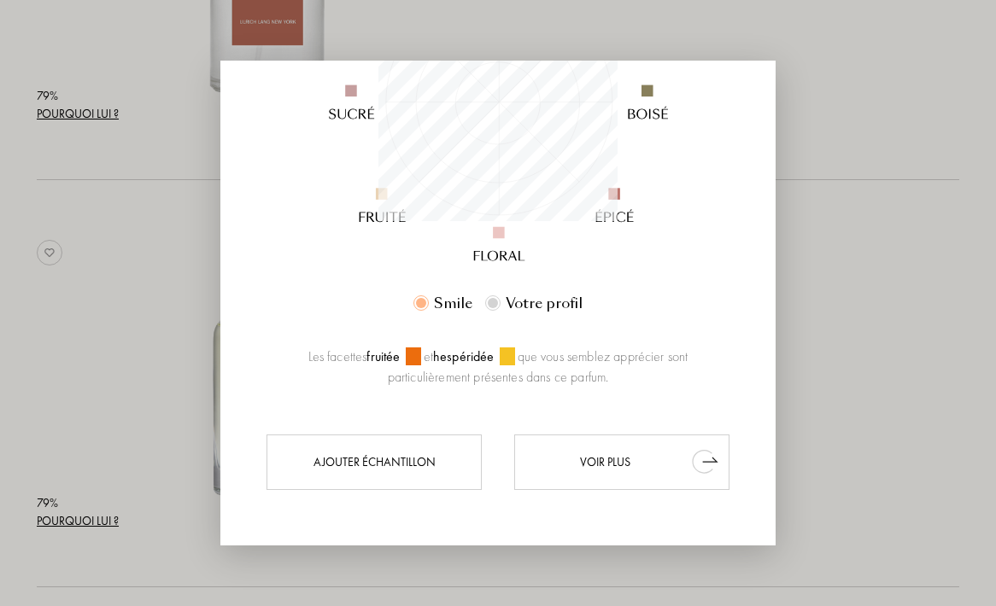
click at [623, 453] on div "Voir plus" at bounding box center [621, 463] width 215 height 56
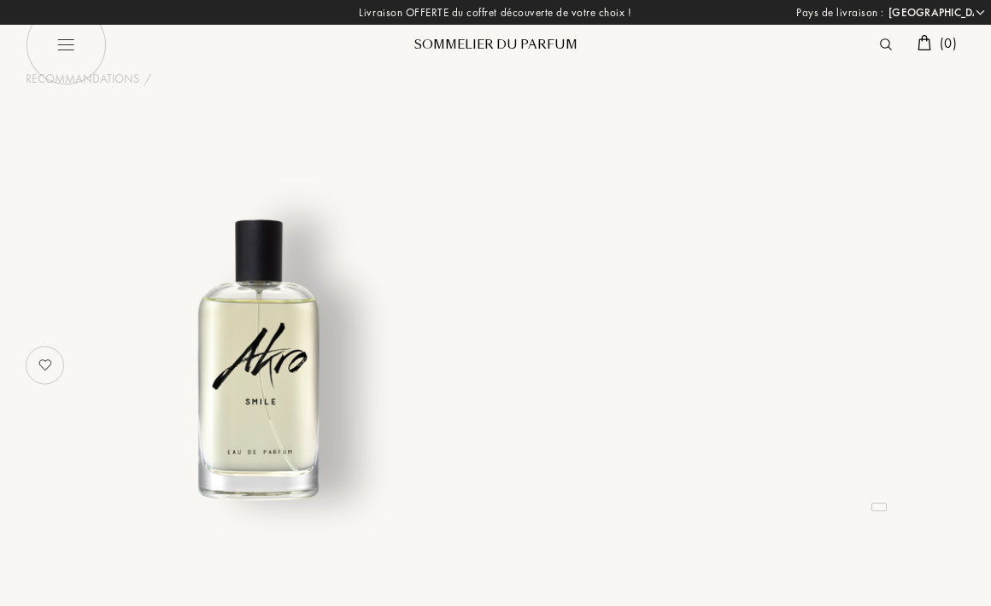
select select "FR"
